Goal: Download file/media

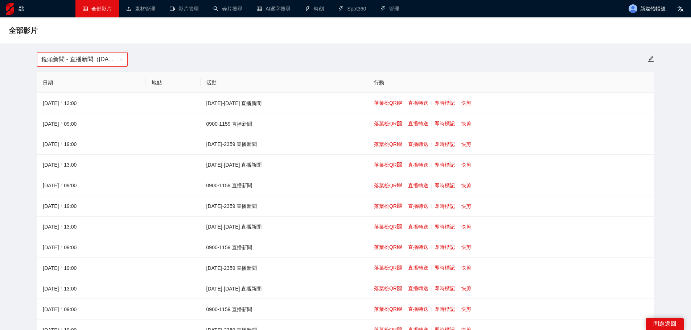
click at [97, 59] on font "鏡頭新聞 - 直播新聞（[DATE]-[DATE]）" at bounding box center [92, 59] width 102 height 6
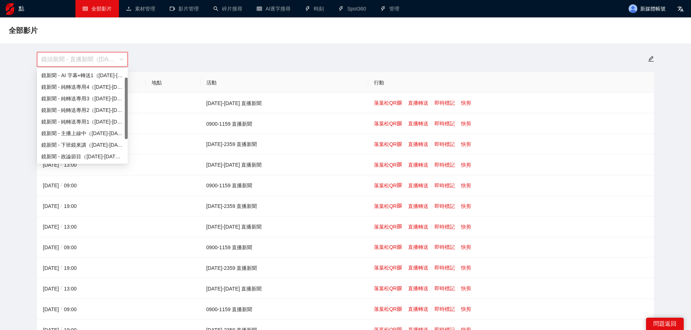
scroll to position [12, 0]
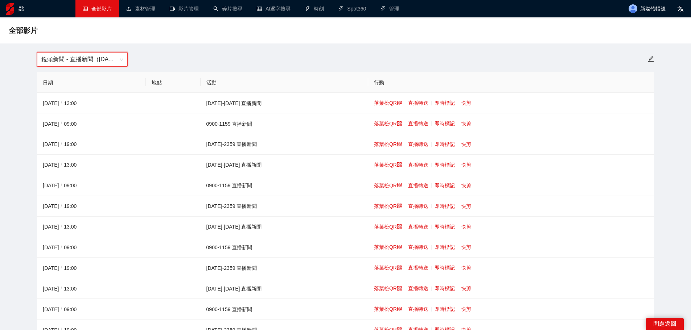
click at [115, 60] on font "鏡頭新聞 - 直播新聞（[DATE]-[DATE]）" at bounding box center [92, 59] width 102 height 6
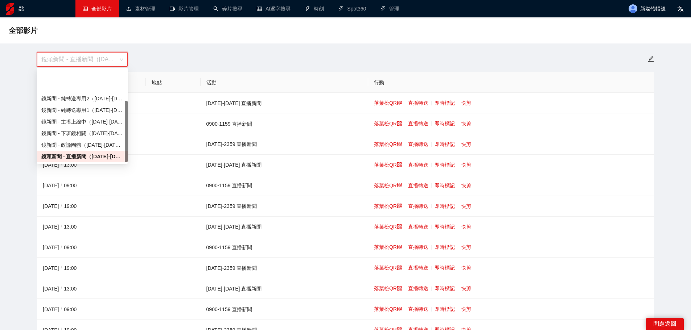
scroll to position [46, 0]
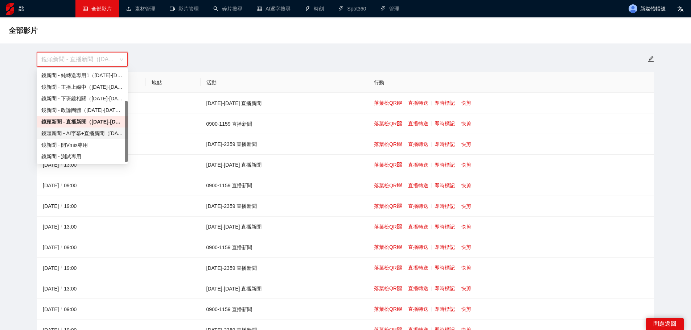
click at [87, 135] on font "鏡頭新聞 - AI字幕+直播新聞（[DATE]-[DATE]）" at bounding box center [94, 134] width 107 height 6
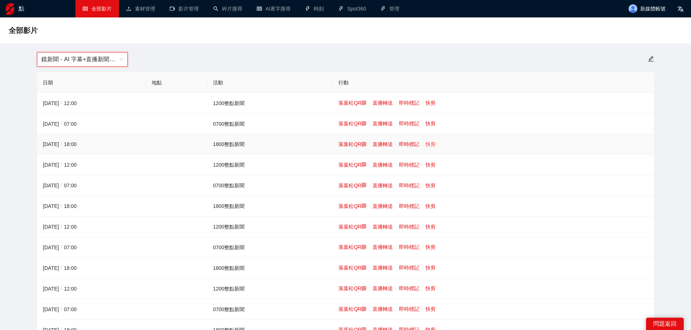
click at [429, 141] on font "快剪" at bounding box center [431, 144] width 10 height 6
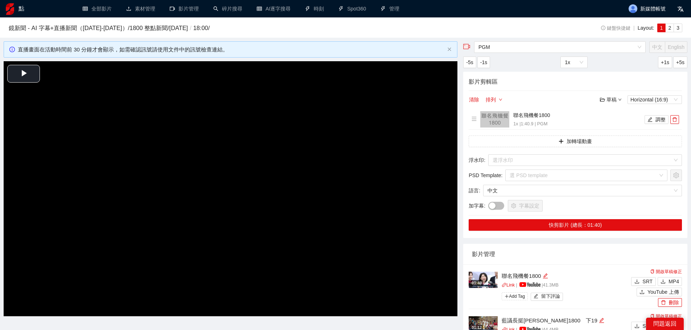
click at [229, 142] on video "Video Player" at bounding box center [231, 188] width 454 height 255
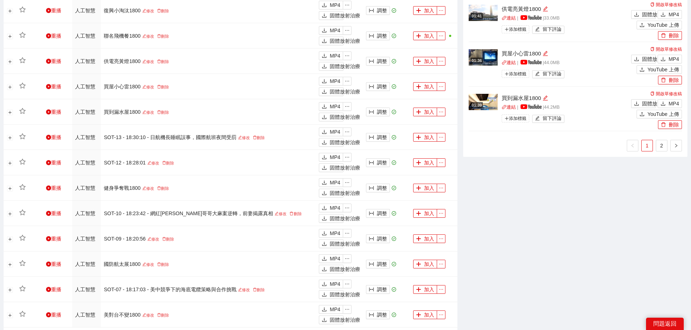
scroll to position [580, 0]
click at [665, 141] on link "2" at bounding box center [661, 145] width 11 height 11
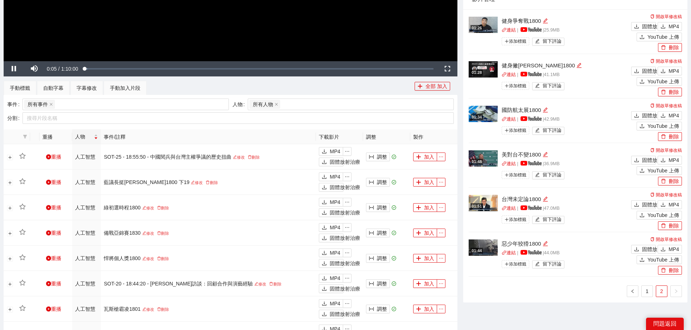
scroll to position [254, 0]
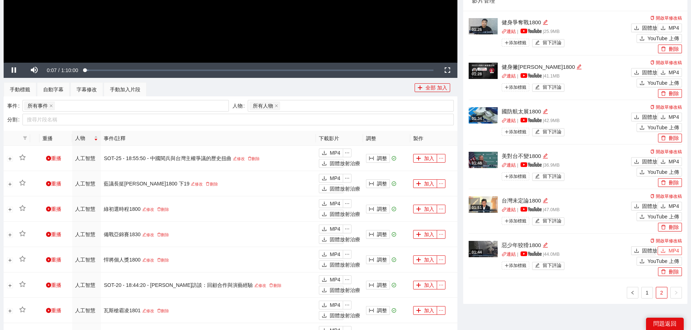
click at [675, 250] on font "MP4" at bounding box center [674, 251] width 11 height 6
click at [669, 204] on font "MP4" at bounding box center [674, 207] width 11 height 6
click at [668, 157] on button "MP4" at bounding box center [670, 161] width 24 height 9
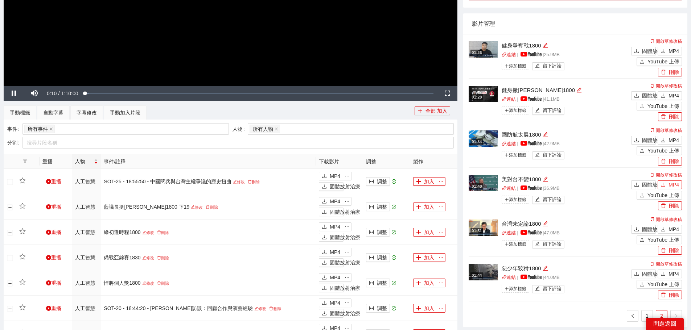
scroll to position [218, 0]
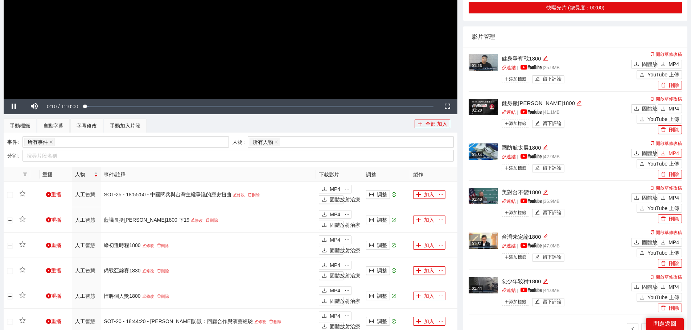
click at [670, 152] on font "MP4" at bounding box center [674, 154] width 11 height 6
click at [669, 106] on font "MP4" at bounding box center [674, 109] width 11 height 6
drag, startPoint x: 670, startPoint y: 60, endPoint x: 670, endPoint y: 68, distance: 7.7
click at [670, 61] on font "MP4" at bounding box center [674, 64] width 11 height 6
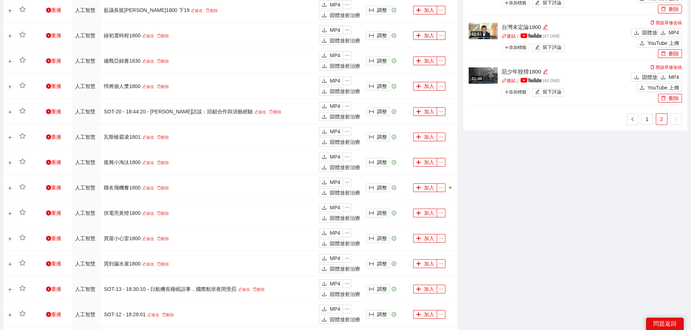
scroll to position [435, 0]
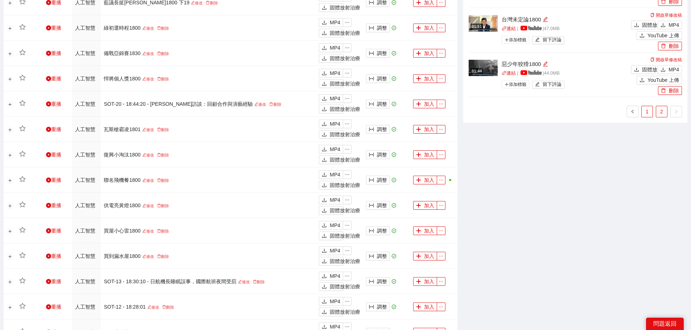
drag, startPoint x: 648, startPoint y: 111, endPoint x: 653, endPoint y: 123, distance: 12.5
click at [648, 111] on font "1" at bounding box center [647, 112] width 3 height 6
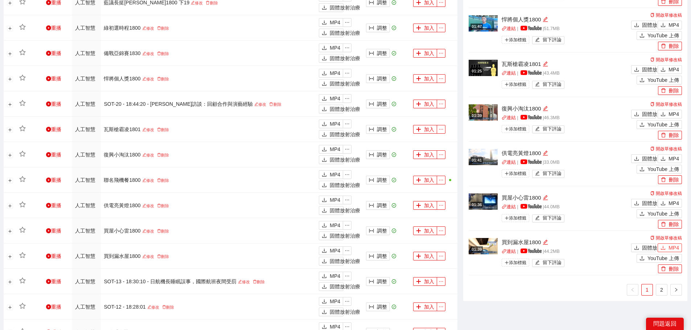
click at [664, 247] on icon "下載" at bounding box center [663, 248] width 5 height 5
click at [670, 201] on font "MP4" at bounding box center [674, 204] width 11 height 6
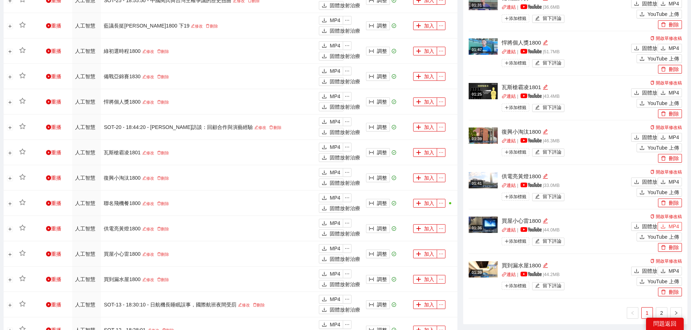
scroll to position [399, 0]
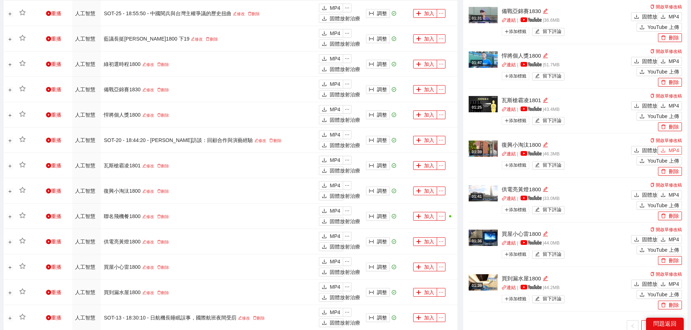
click at [671, 149] on font "MP4" at bounding box center [674, 151] width 11 height 6
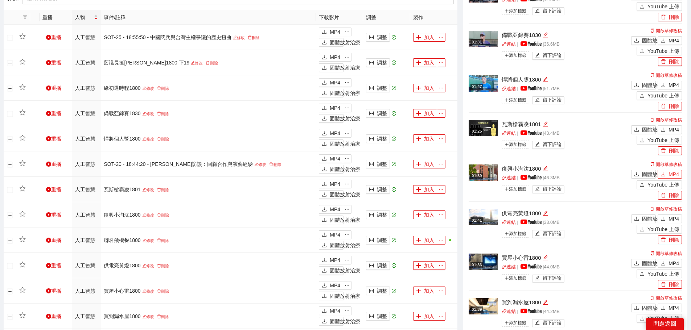
scroll to position [326, 0]
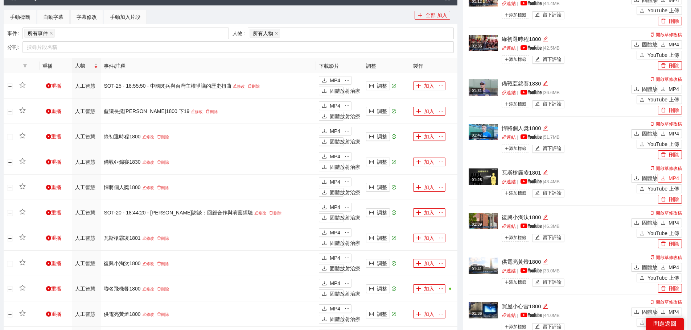
click at [673, 176] on font "MP4" at bounding box center [674, 179] width 11 height 6
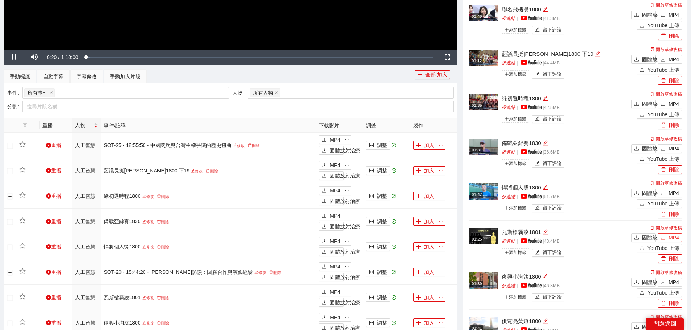
scroll to position [254, 0]
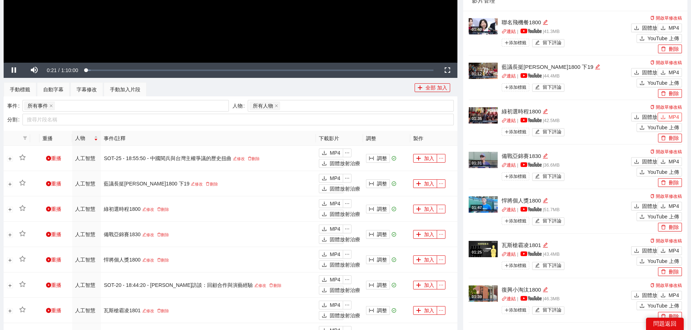
click at [672, 116] on font "MP4" at bounding box center [674, 117] width 11 height 6
click at [673, 73] on font "MP4" at bounding box center [674, 73] width 11 height 6
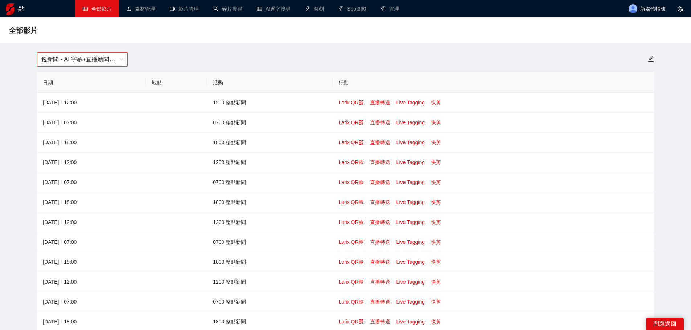
click at [58, 57] on span "鏡新聞 - AI 字幕+直播新聞（[DATE]-[DATE]）" at bounding box center [82, 60] width 82 height 14
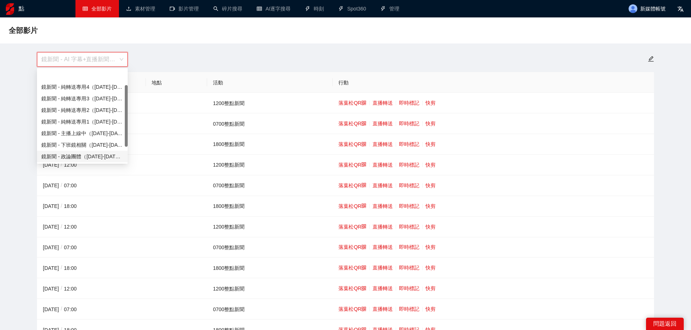
scroll to position [23, 0]
click at [90, 143] on font "鏡頭新聞 - 直播新聞（[DATE]-[DATE]）" at bounding box center [85, 145] width 89 height 6
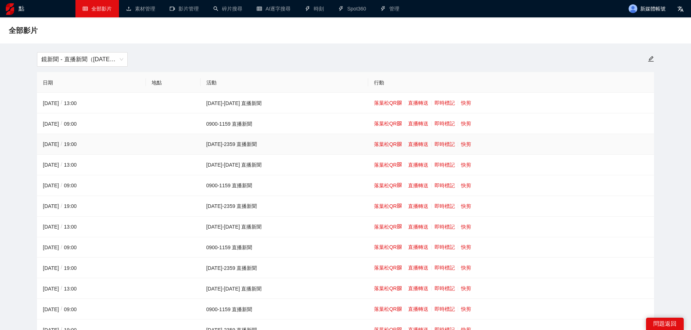
click at [454, 140] on td "落葉松QR 直播轉送 即時標記 快剪" at bounding box center [511, 144] width 286 height 21
click at [461, 144] on font "快剪" at bounding box center [466, 144] width 10 height 6
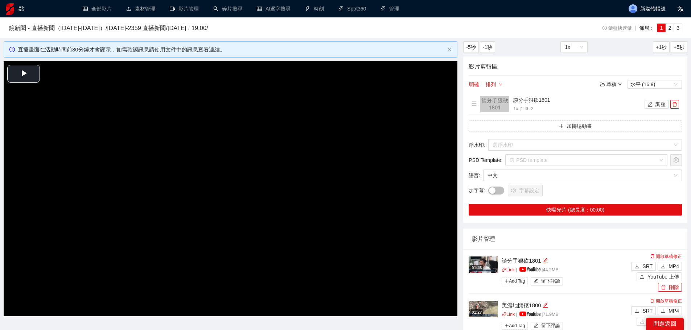
click at [133, 164] on video "Video Player" at bounding box center [231, 188] width 454 height 255
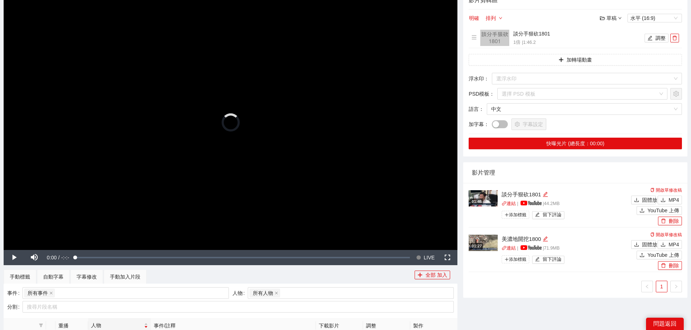
scroll to position [73, 0]
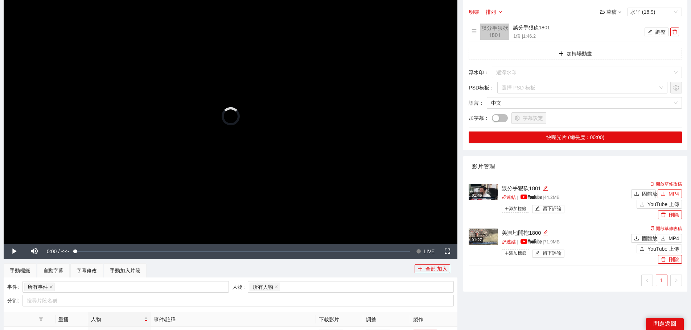
click at [672, 192] on font "MP4" at bounding box center [674, 194] width 11 height 6
